Goal: Transaction & Acquisition: Purchase product/service

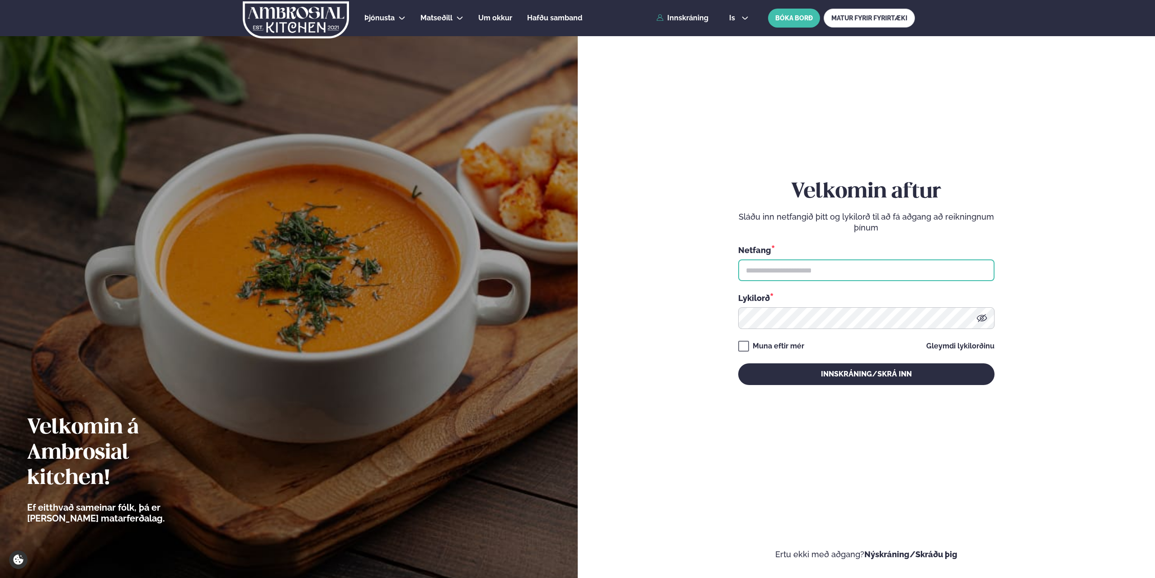
click at [783, 267] on input "text" at bounding box center [866, 271] width 256 height 22
type input "**********"
click at [738, 364] on button "Innskráning/Skrá inn" at bounding box center [866, 375] width 256 height 22
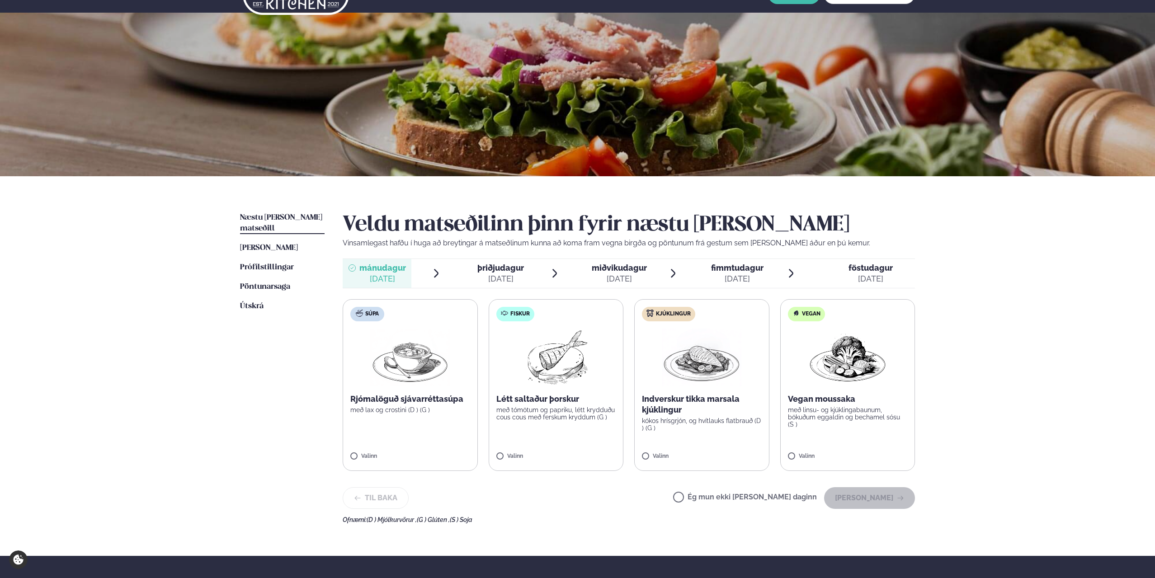
scroll to position [45, 0]
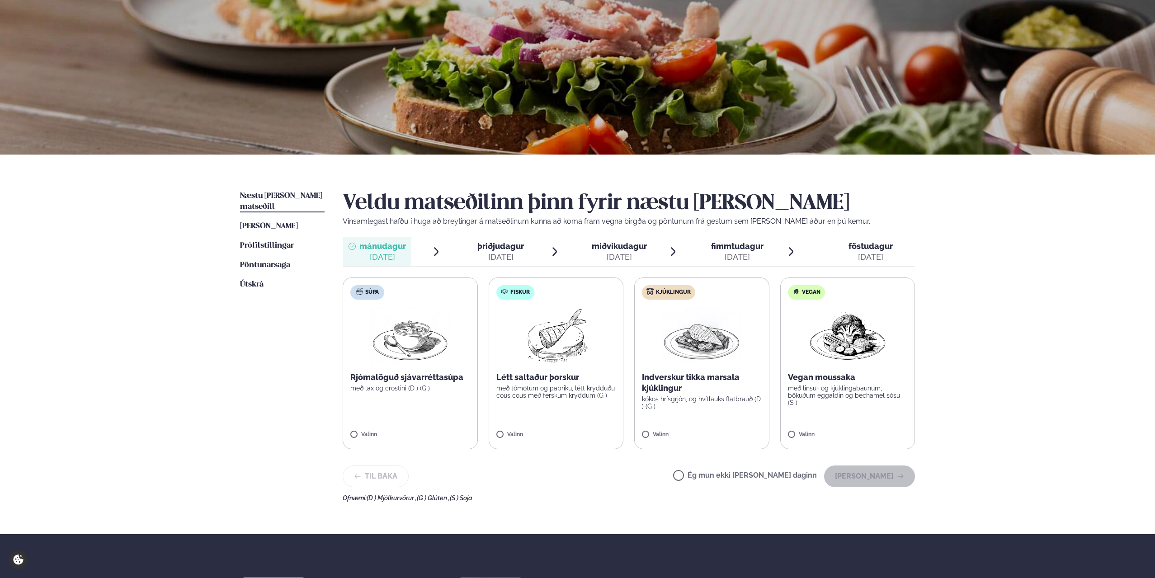
click at [501, 255] on div "[DATE]" at bounding box center [500, 257] width 47 height 11
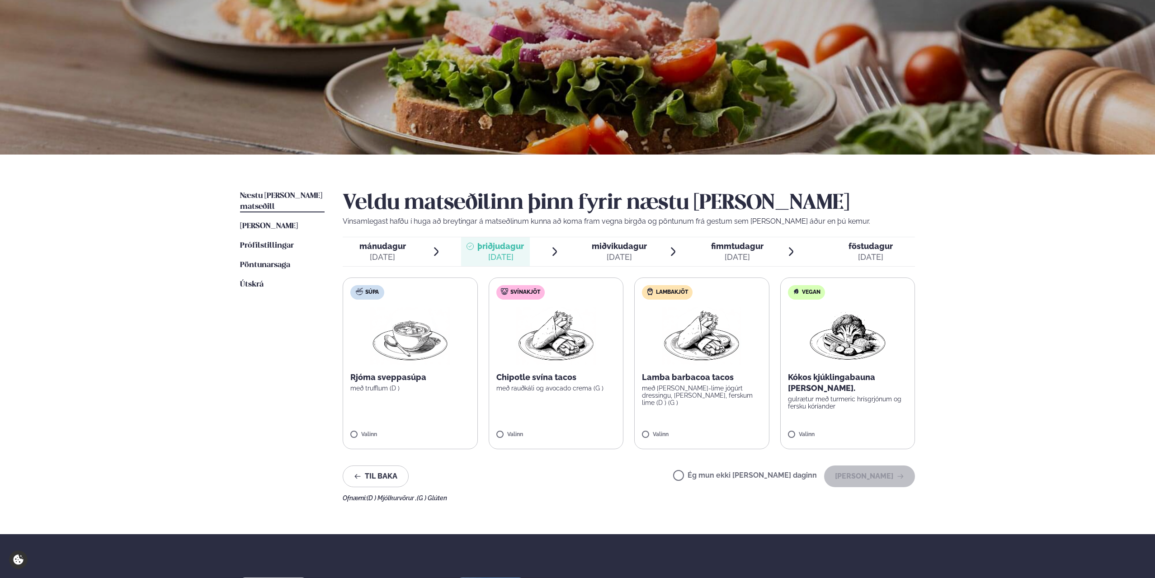
click at [627, 246] on span "miðvikudagur" at bounding box center [619, 245] width 55 height 9
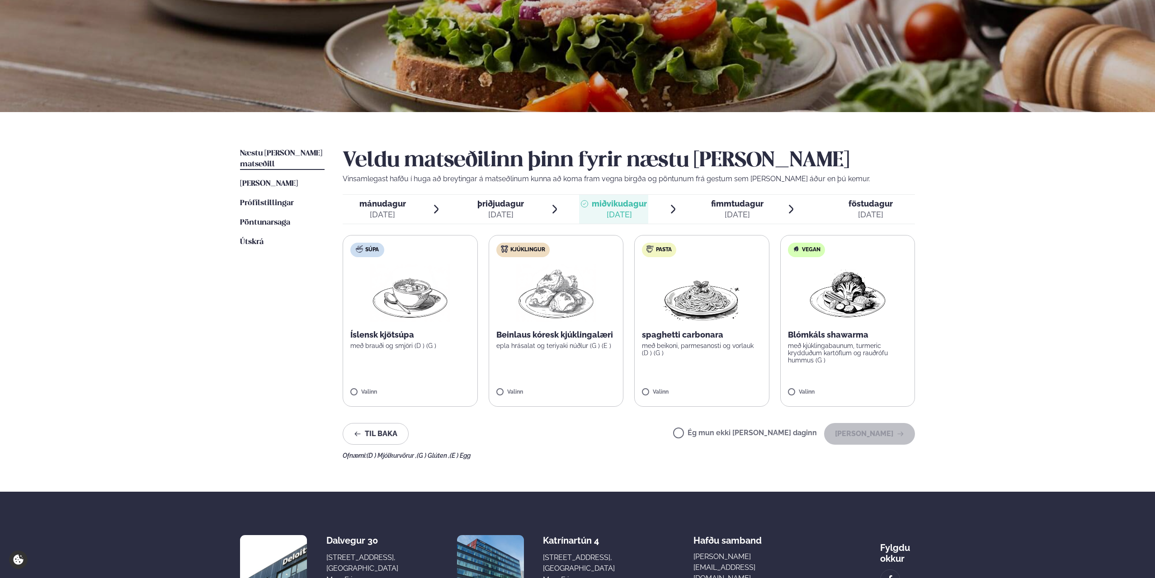
scroll to position [90, 0]
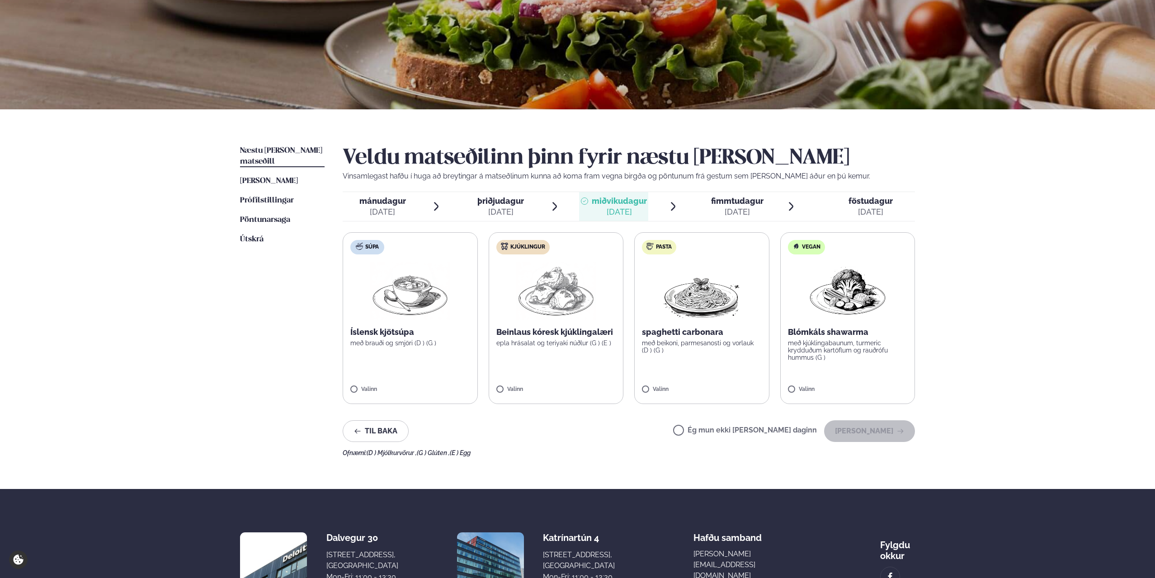
click at [543, 317] on img at bounding box center [556, 291] width 80 height 58
click at [808, 357] on p "með kjúklingabaunum, turmeric krydduðum kartöflum og rauðrófu hummus (G )" at bounding box center [848, 351] width 120 height 22
click at [864, 430] on button "[PERSON_NAME]" at bounding box center [869, 431] width 91 height 22
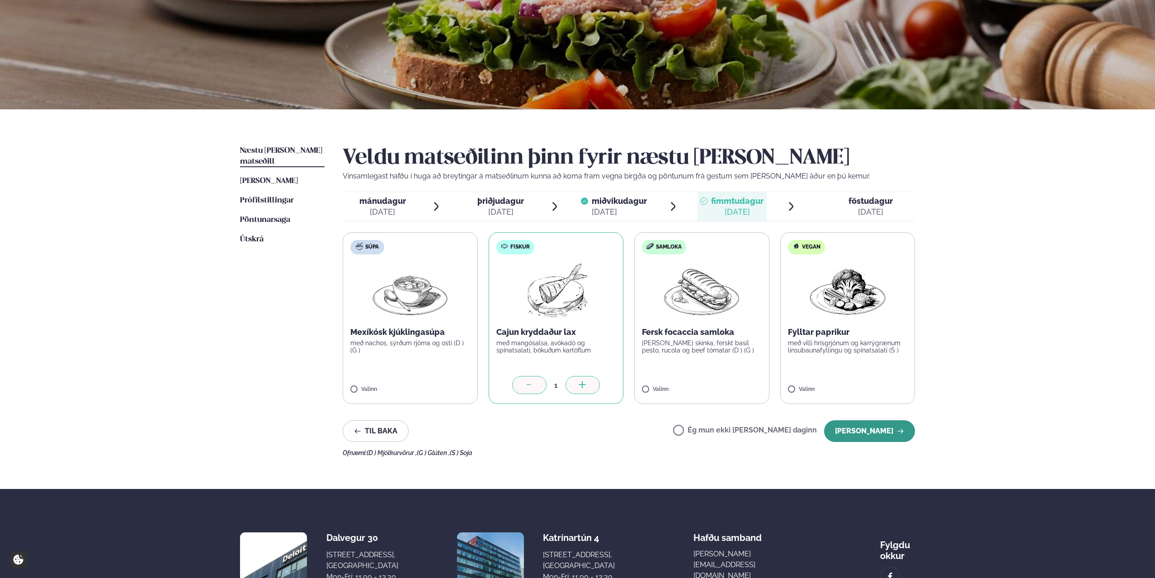
click at [857, 429] on button "[PERSON_NAME]" at bounding box center [869, 431] width 91 height 22
